Goal: Transaction & Acquisition: Purchase product/service

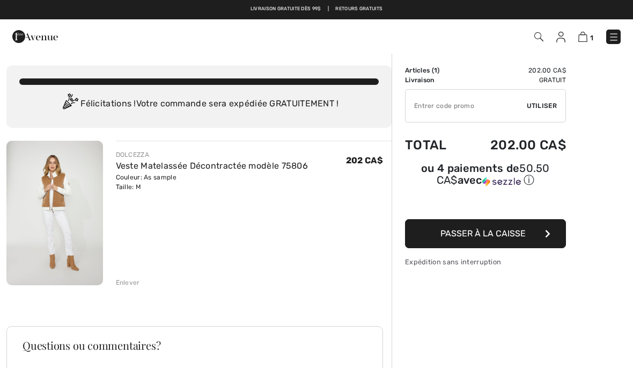
click at [560, 39] on img at bounding box center [561, 37] width 9 height 11
click at [557, 37] on img at bounding box center [561, 37] width 9 height 11
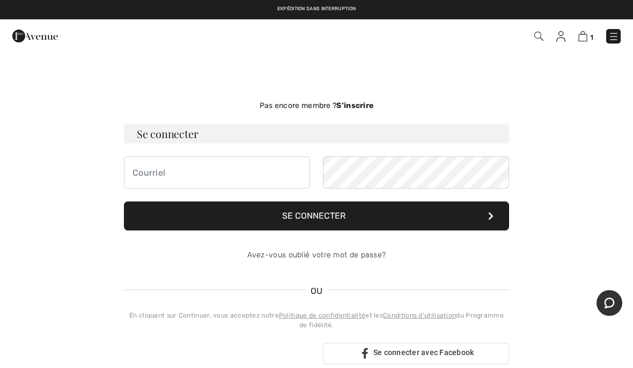
click at [280, 135] on h3 "Se connecter" at bounding box center [316, 133] width 385 height 19
click at [278, 140] on h3 "Se connecter" at bounding box center [316, 133] width 385 height 19
click at [250, 133] on h3 "Se connecter" at bounding box center [316, 133] width 385 height 19
click at [256, 182] on input "email" at bounding box center [217, 172] width 186 height 32
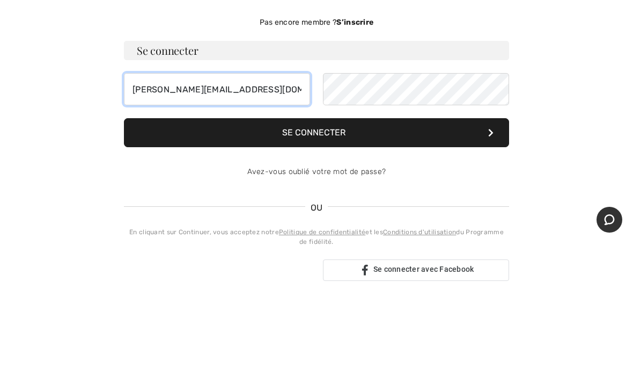
type input "martinelapierre@sogetel.net"
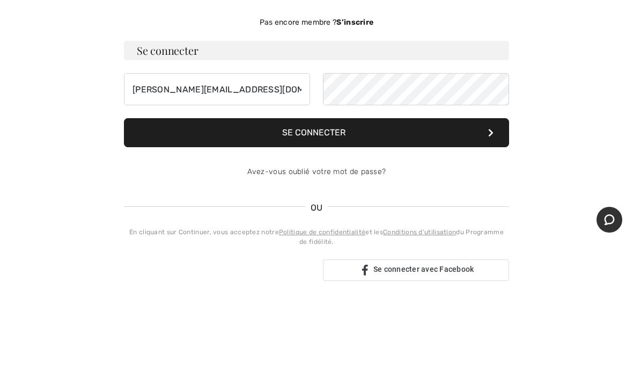
click at [405, 201] on button "Se connecter" at bounding box center [316, 215] width 385 height 29
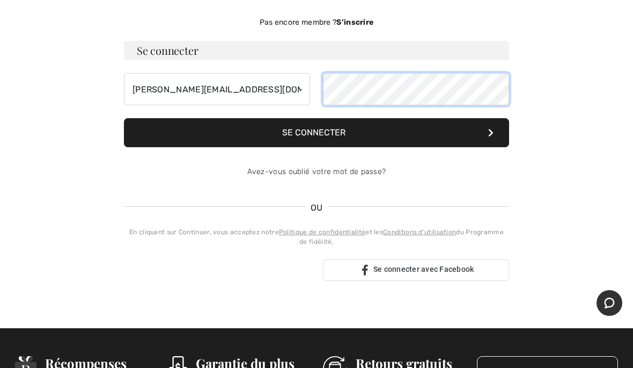
click at [398, 132] on button "Se connecter" at bounding box center [316, 132] width 385 height 29
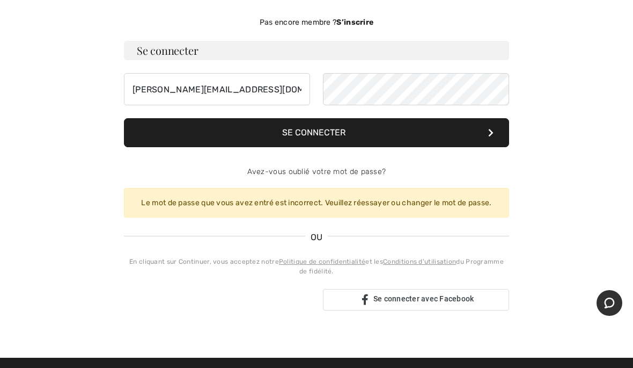
click at [459, 137] on button "Se connecter" at bounding box center [316, 132] width 385 height 29
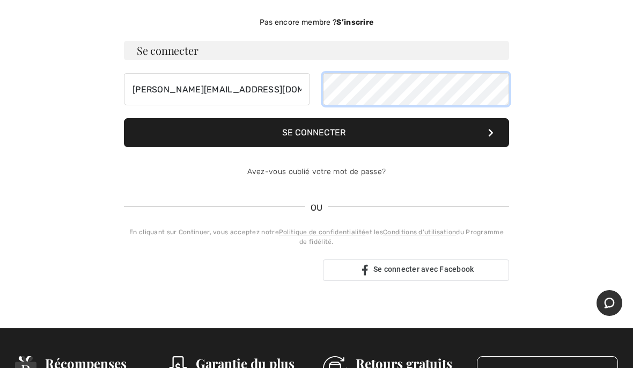
click at [317, 133] on button "Se connecter" at bounding box center [316, 132] width 385 height 29
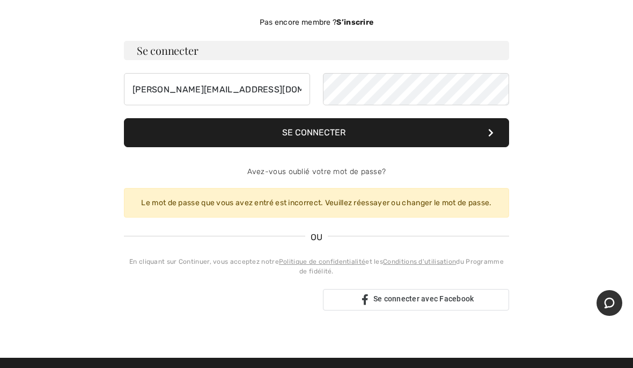
click at [401, 135] on button "Se connecter" at bounding box center [316, 132] width 385 height 29
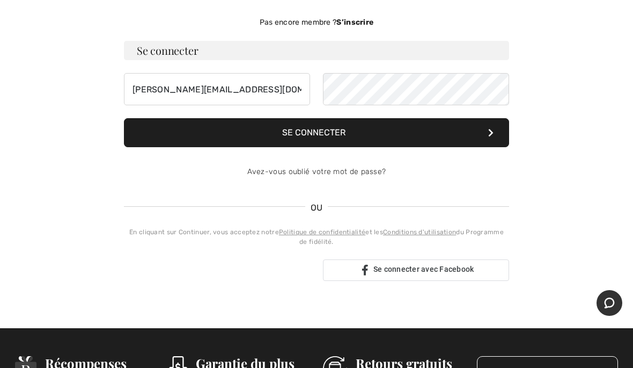
click at [422, 130] on button "Se connecter" at bounding box center [316, 132] width 385 height 29
click at [395, 133] on button "Se connecter" at bounding box center [316, 132] width 385 height 29
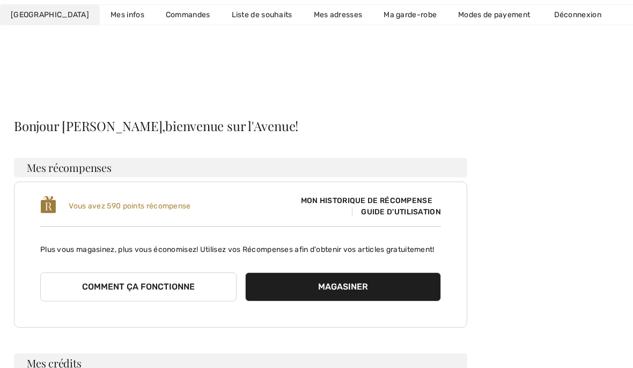
scroll to position [83, 0]
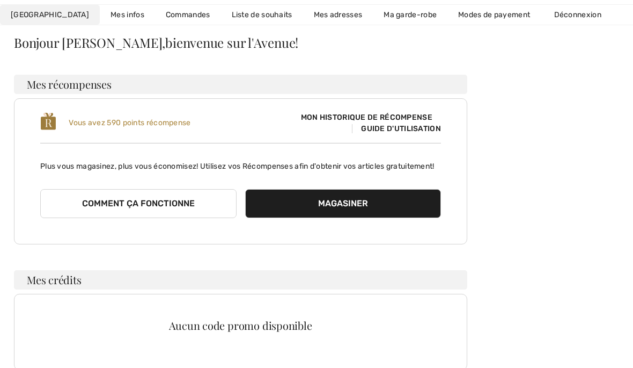
click at [361, 216] on button "Magasiner" at bounding box center [343, 203] width 196 height 29
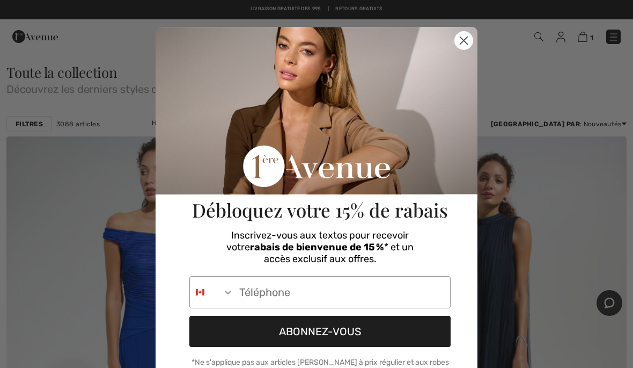
click at [465, 39] on circle "Close dialog" at bounding box center [464, 41] width 18 height 18
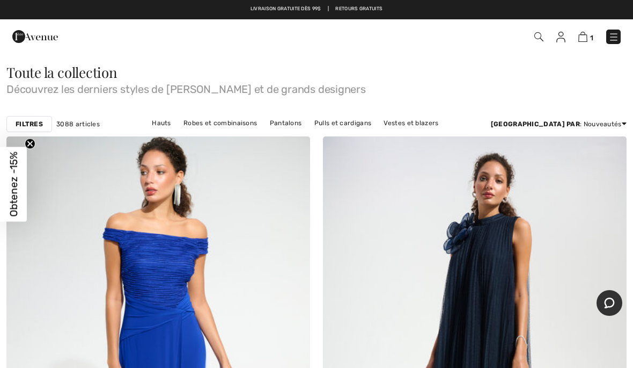
click at [584, 36] on img at bounding box center [583, 37] width 9 height 10
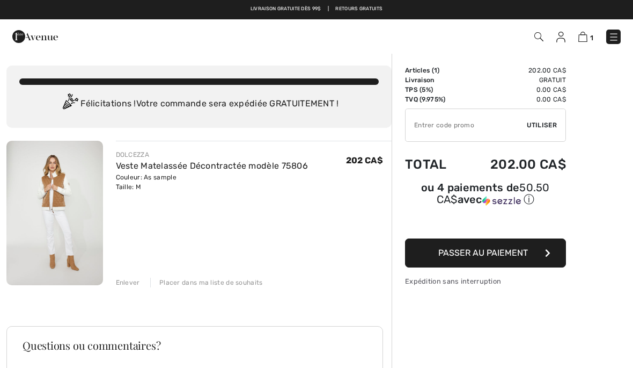
click at [157, 170] on link "Veste Matelassée Décontractée modèle 75806" at bounding box center [212, 165] width 193 height 10
